Goal: Task Accomplishment & Management: Use online tool/utility

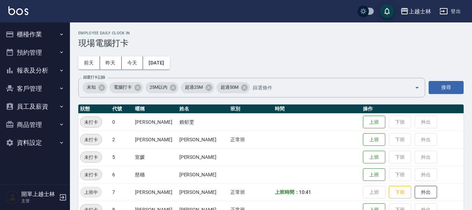
scroll to position [35, 0]
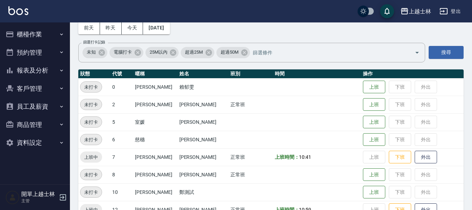
click at [30, 28] on button "櫃檯作業" at bounding box center [35, 34] width 64 height 18
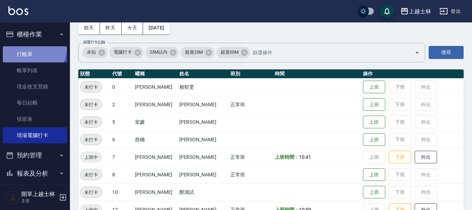
click at [29, 48] on link "打帳單" at bounding box center [35, 54] width 64 height 16
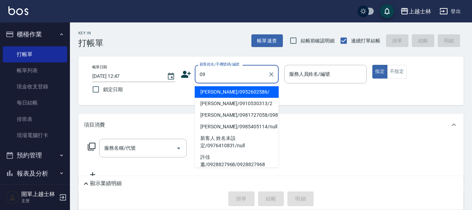
type input "[PERSON_NAME]/0952602586/"
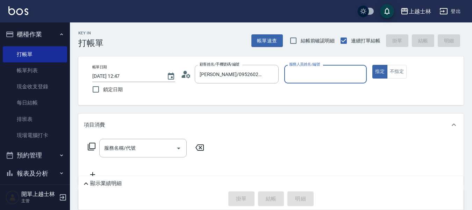
type input "[PERSON_NAME]-12"
click at [373, 65] on button "指定" at bounding box center [380, 72] width 15 height 14
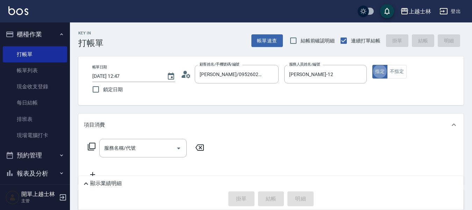
type button "true"
click at [128, 141] on div "服務名稱/代號" at bounding box center [142, 148] width 87 height 19
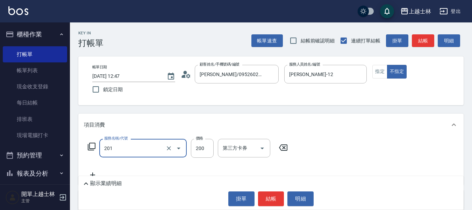
type input "B級單剪(201)"
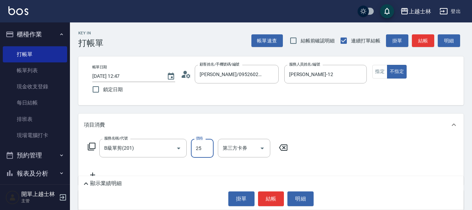
type input "250"
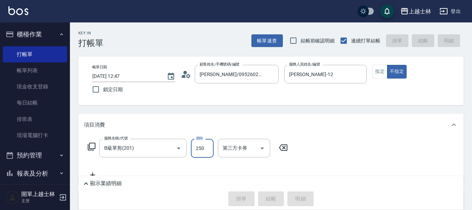
type input "[DATE] 12:48"
